Goal: Transaction & Acquisition: Purchase product/service

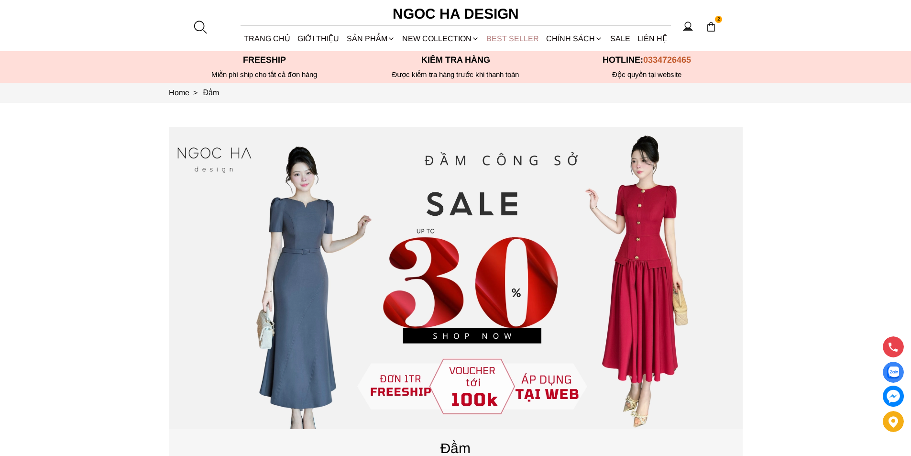
click at [509, 33] on link "BEST SELLER" at bounding box center [513, 38] width 60 height 25
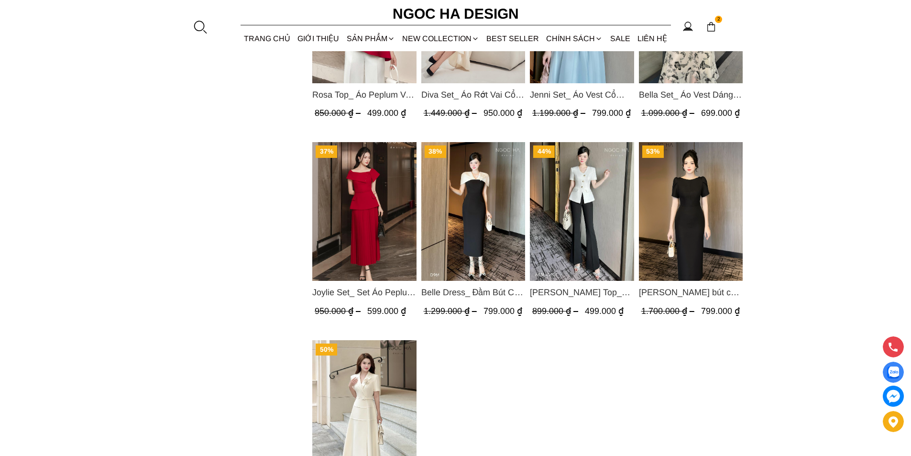
scroll to position [1148, 0]
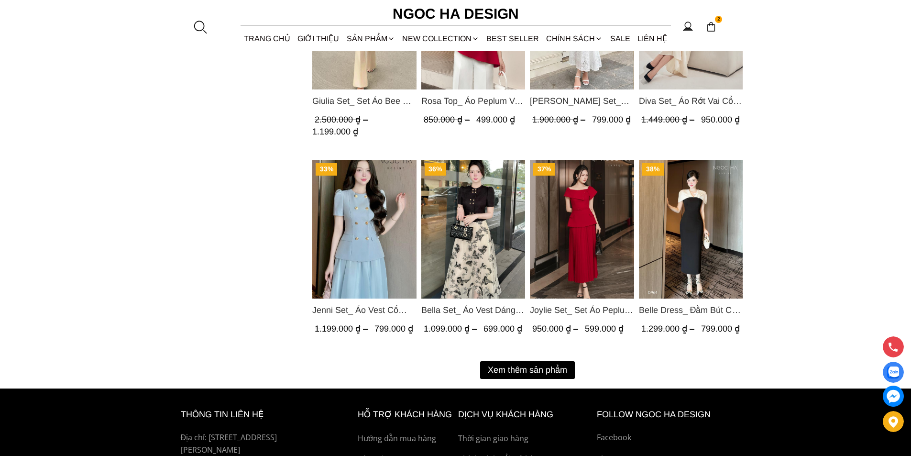
click at [503, 370] on button "Xem thêm sản phẩm" at bounding box center [527, 370] width 95 height 18
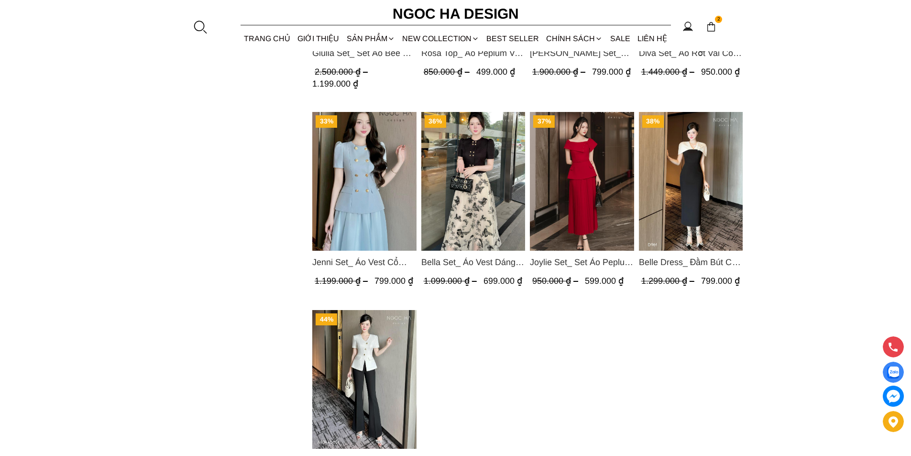
scroll to position [1244, 0]
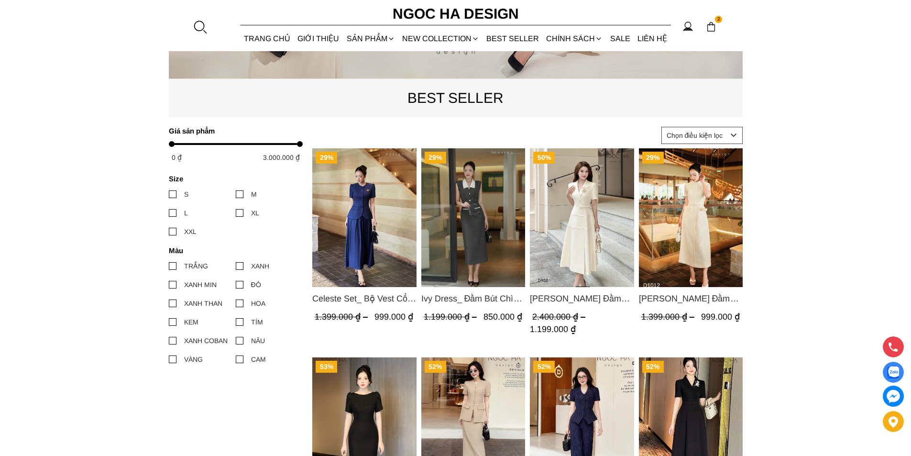
scroll to position [526, 0]
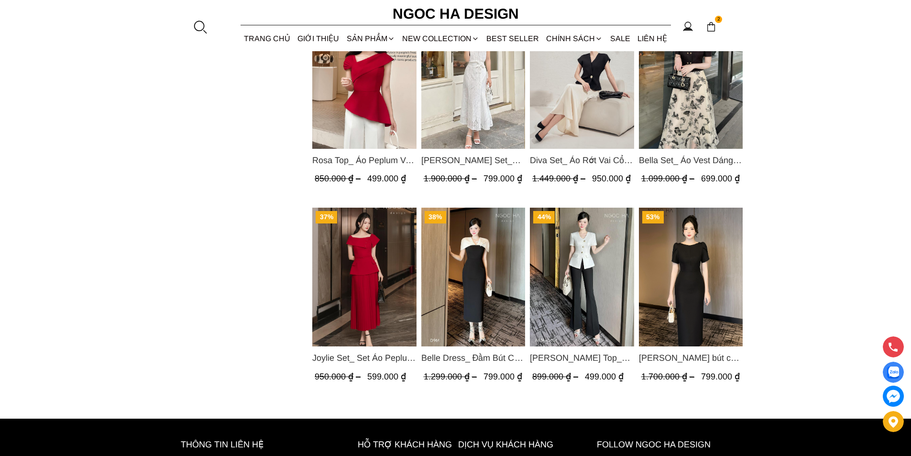
scroll to position [1148, 0]
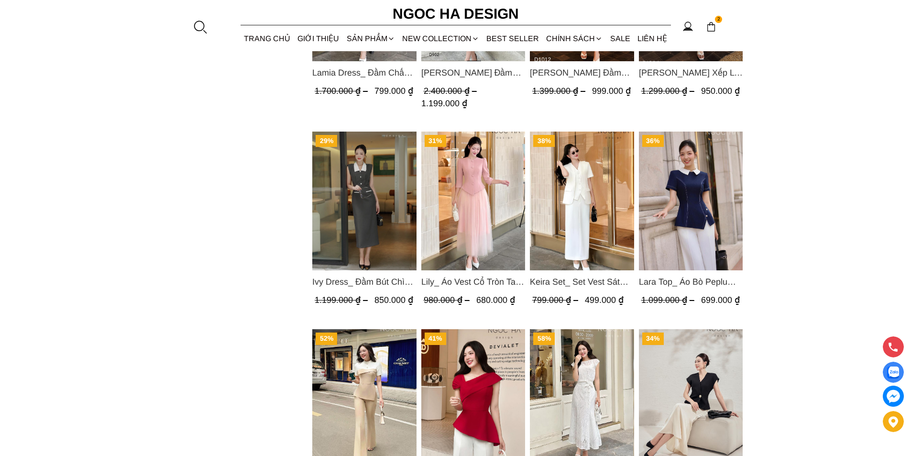
scroll to position [1105, 0]
